Goal: Task Accomplishment & Management: Manage account settings

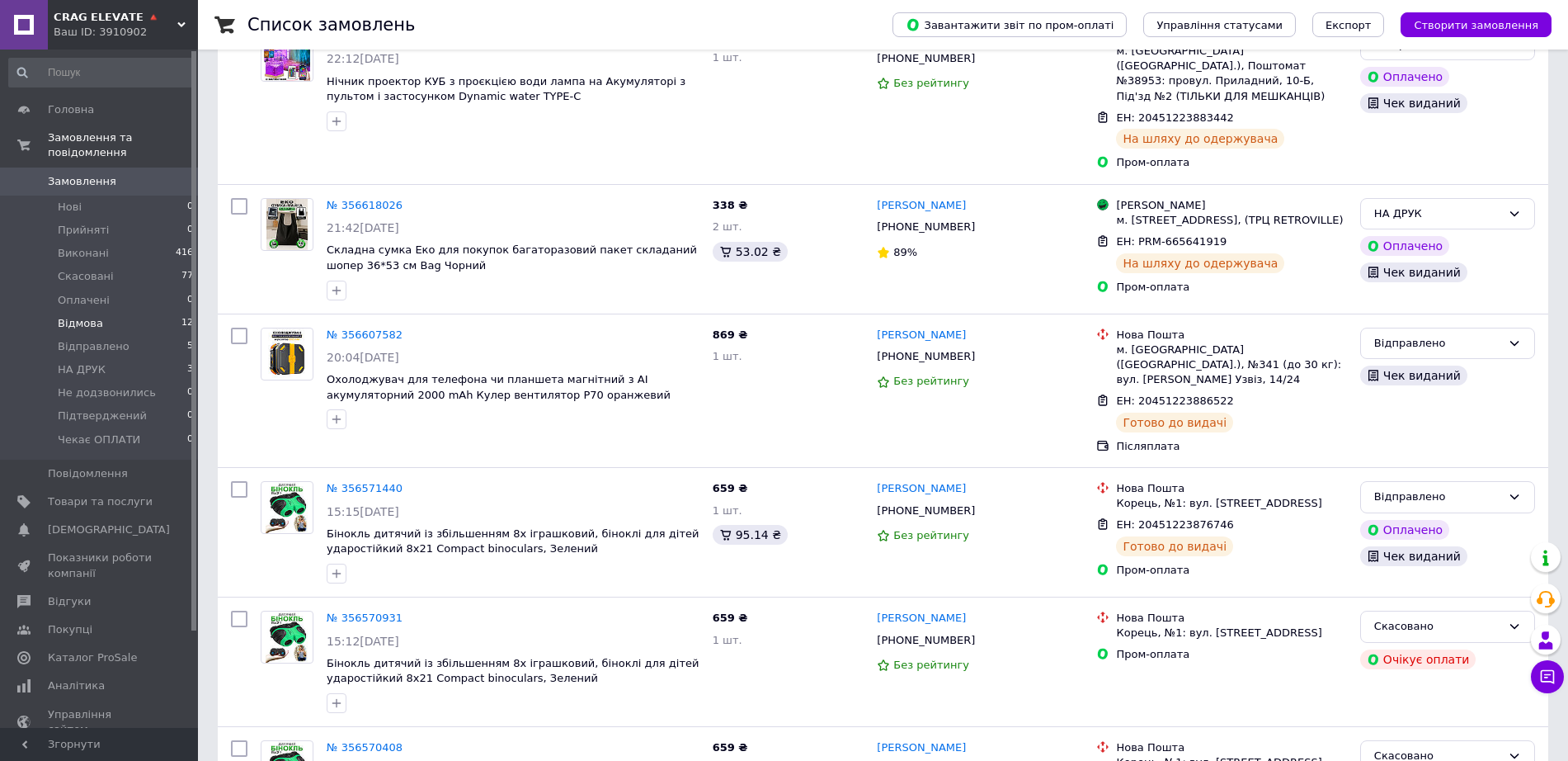
scroll to position [206, 0]
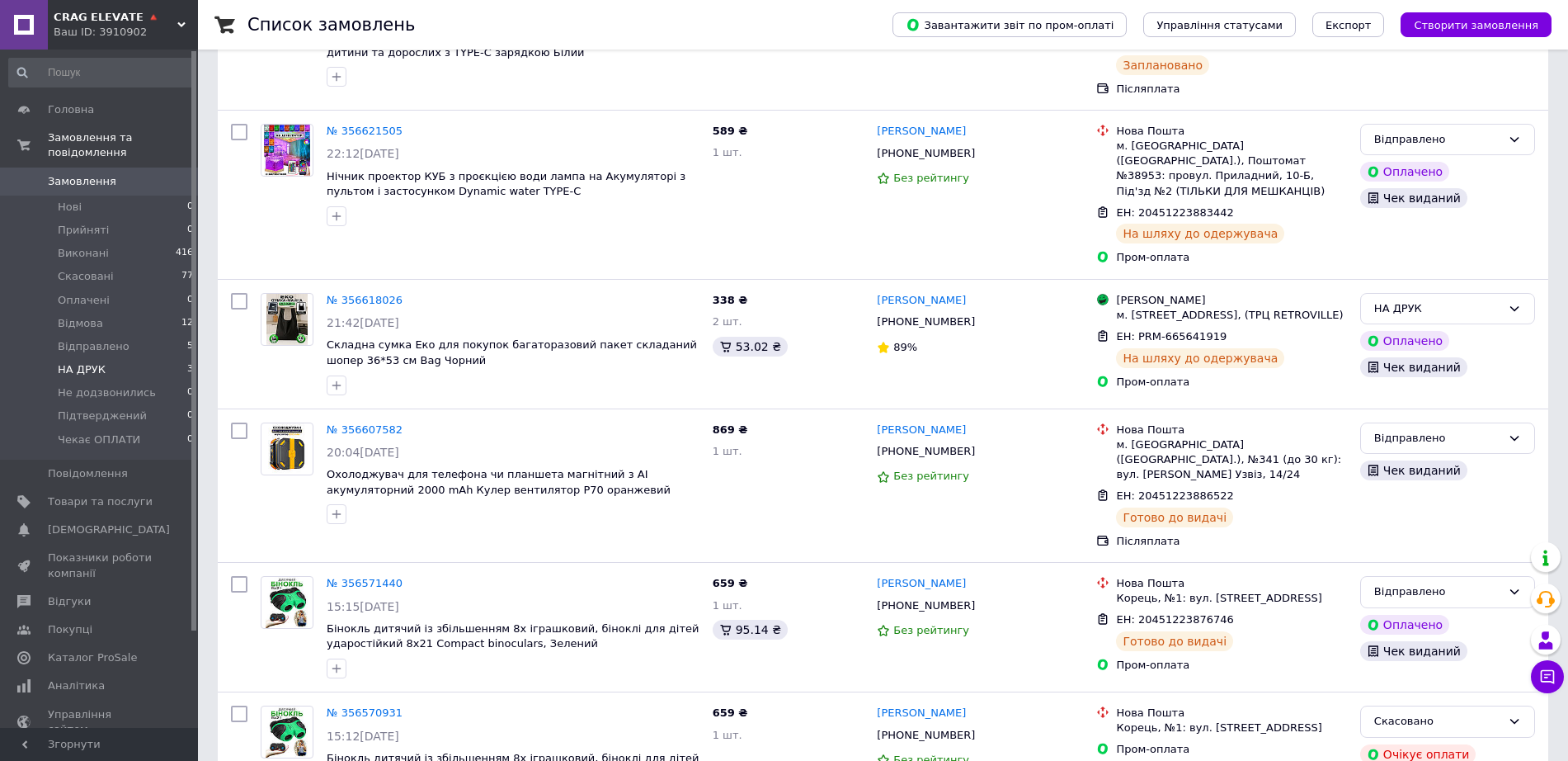
click at [126, 358] on li "НА ДРУК 3" at bounding box center [101, 369] width 203 height 23
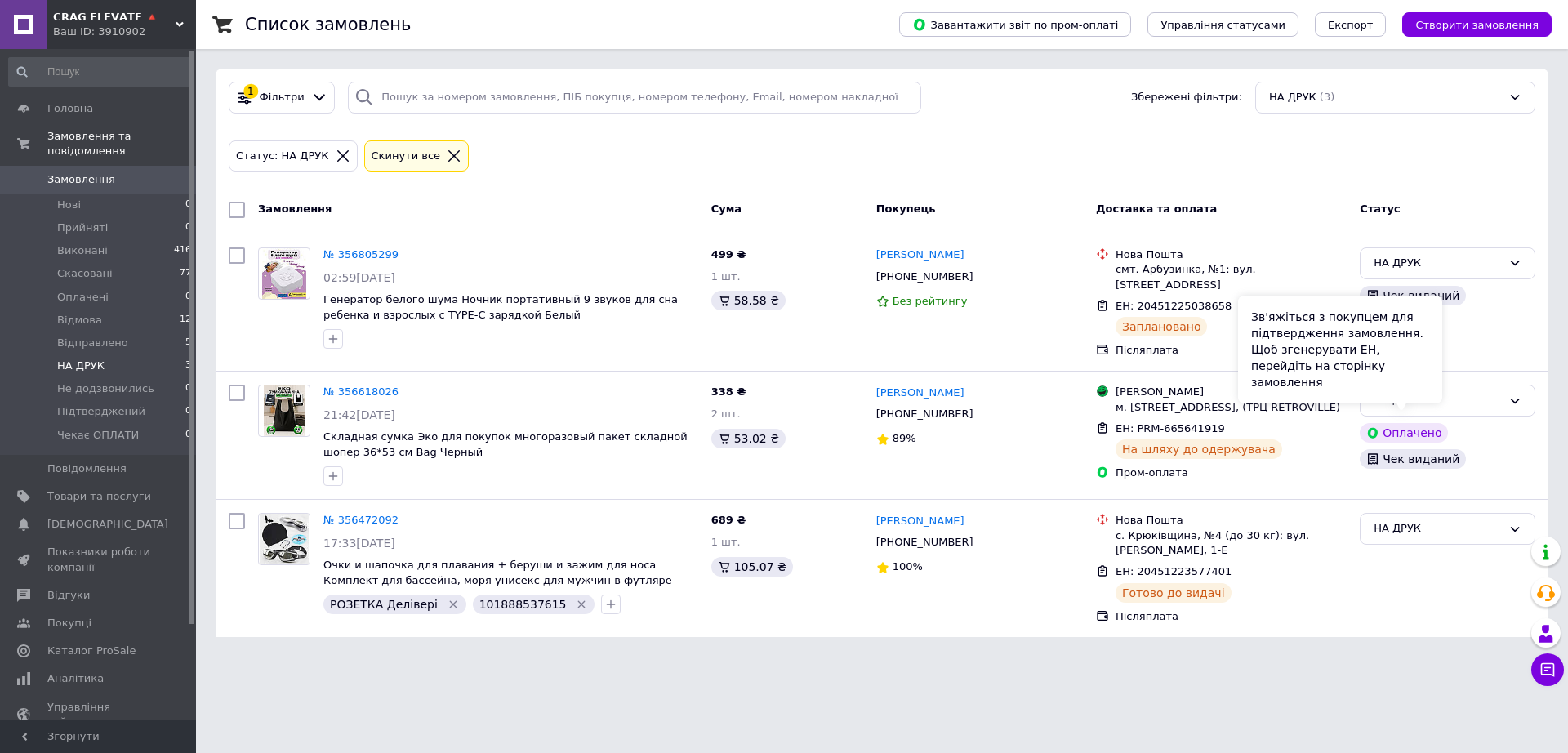
click at [1418, 392] on div "Зв'яжіться з покупцем для підтвердження замовлення. Щоб згенерувати ЕН, перейді…" at bounding box center [1340, 349] width 204 height 108
click at [1494, 392] on div "НА ДРУК" at bounding box center [1438, 400] width 129 height 17
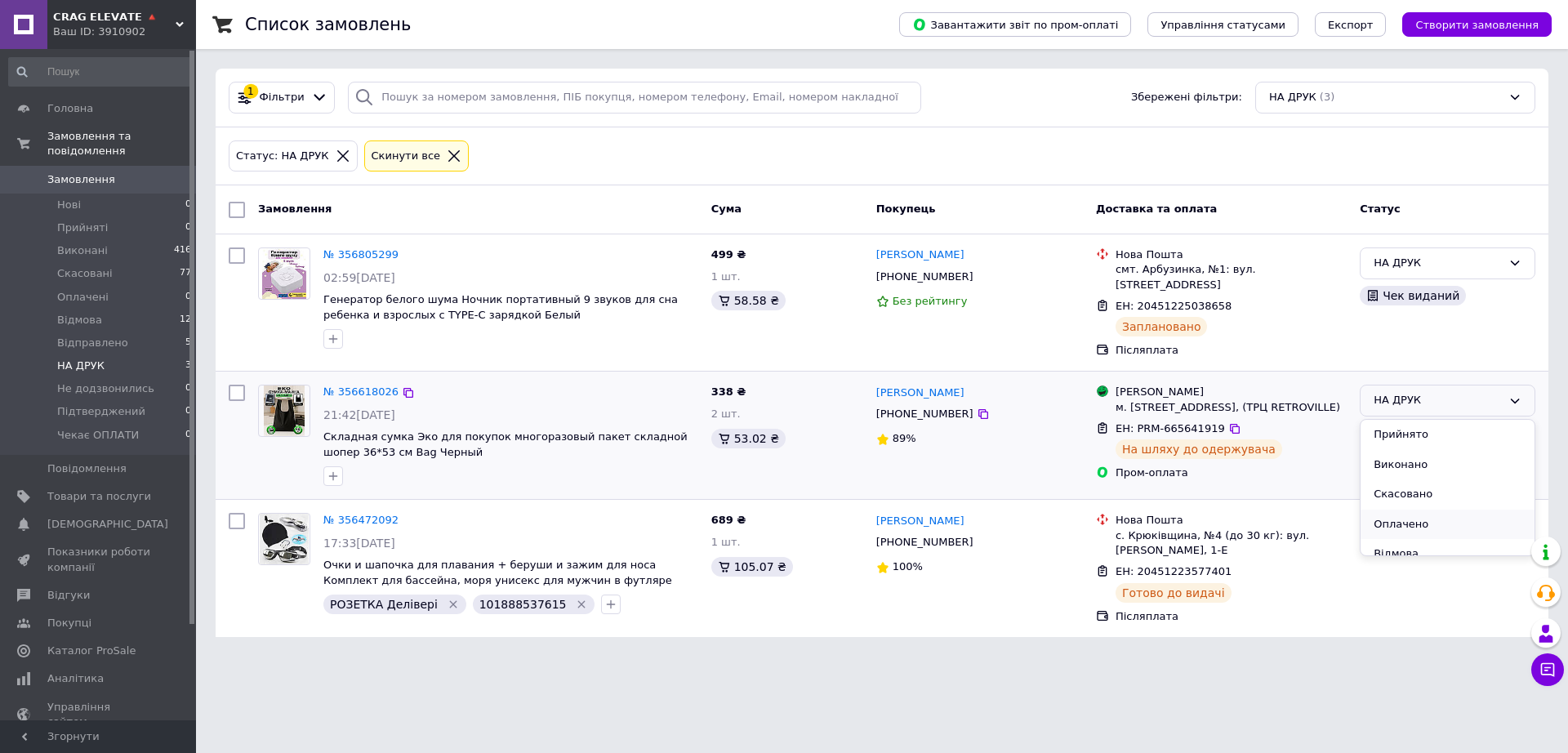
scroll to position [102, 0]
click at [1415, 473] on li "Відправлено" at bounding box center [1448, 482] width 174 height 31
click at [1414, 526] on div "НА ДРУК" at bounding box center [1438, 528] width 129 height 17
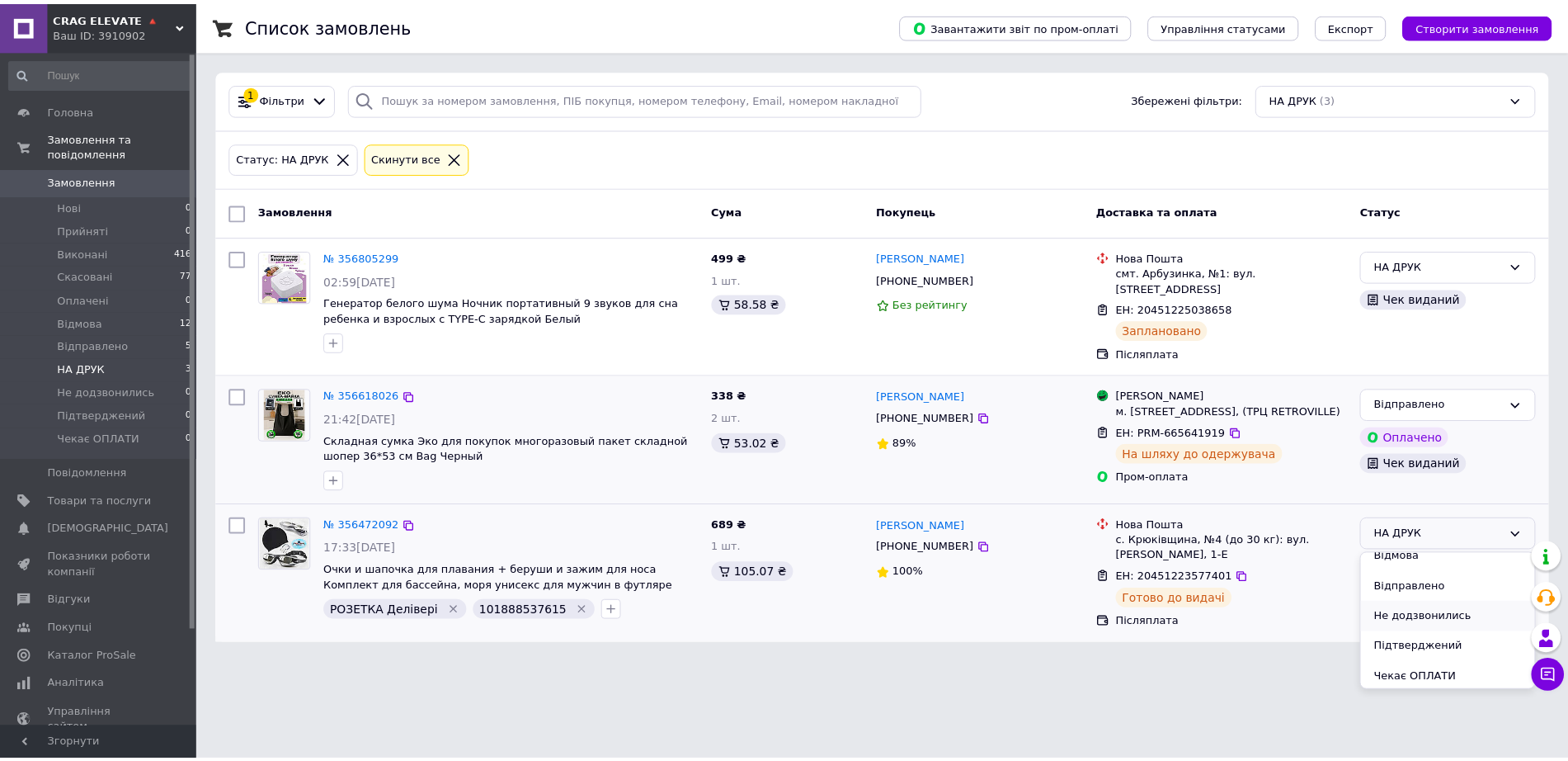
scroll to position [135, 0]
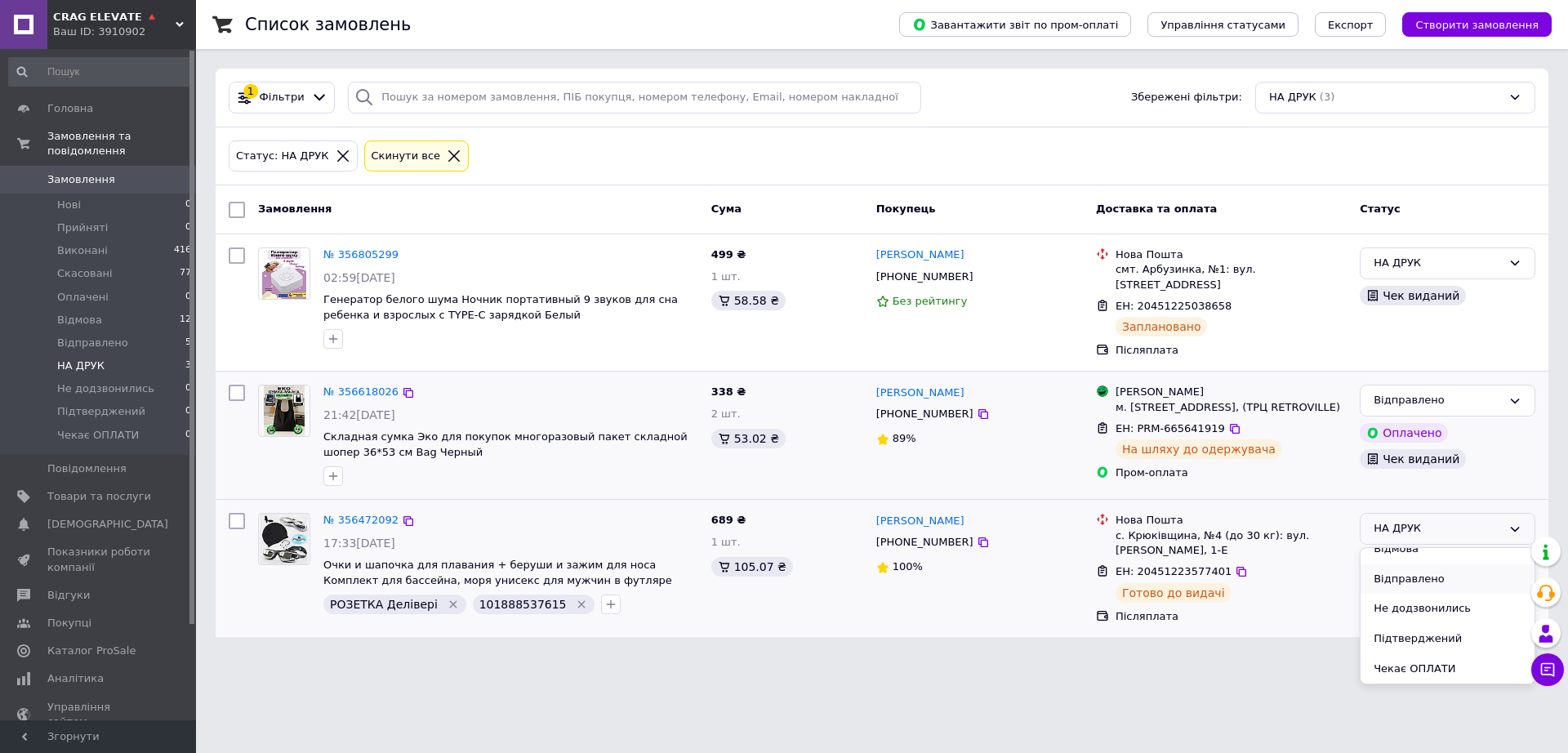
click at [1422, 577] on li "Відправлено" at bounding box center [1448, 579] width 174 height 31
click at [105, 335] on span "Відправлено" at bounding box center [93, 342] width 71 height 15
